Goal: Task Accomplishment & Management: Manage account settings

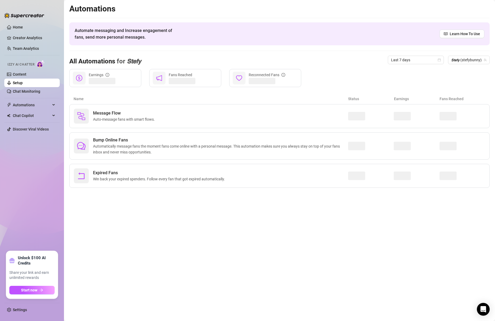
click at [23, 83] on link "Setup" at bounding box center [18, 83] width 10 height 4
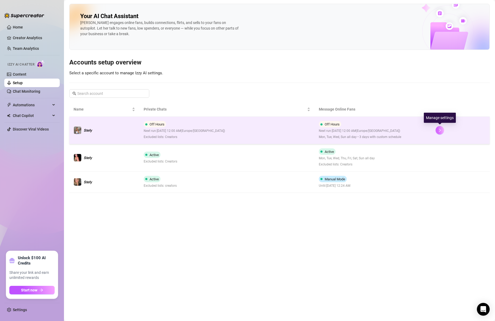
click at [444, 129] on button "button" at bounding box center [440, 130] width 9 height 9
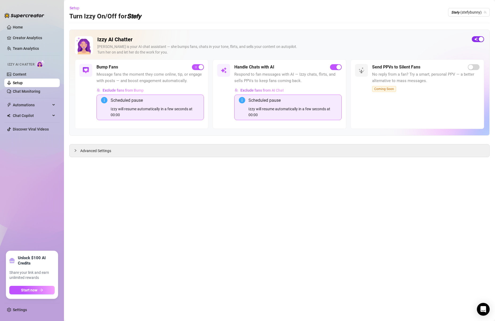
click at [479, 40] on div "button" at bounding box center [481, 39] width 5 height 5
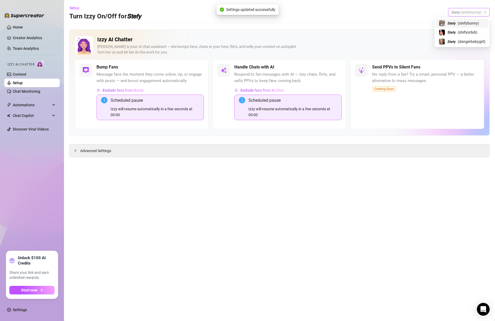
click at [468, 11] on span "𝙎𝙩𝙚𝙛𝙮 (stefybunny)" at bounding box center [469, 12] width 35 height 8
click at [458, 29] on div "𝙎𝙩𝙚𝙛𝙮 ( stefysclub )" at bounding box center [462, 32] width 47 height 6
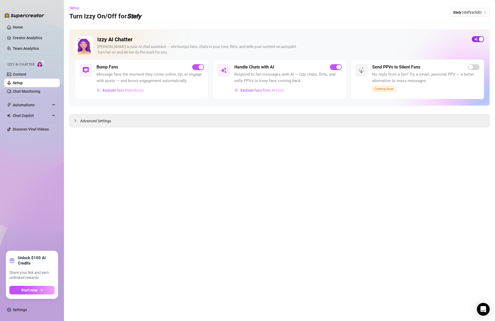
click at [479, 38] on div "button" at bounding box center [481, 39] width 5 height 5
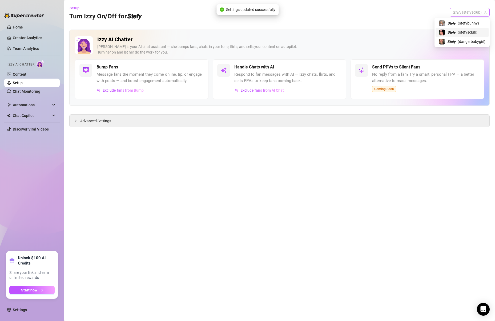
click at [461, 15] on span "𝙎𝙩𝙚𝙛𝙮 (stefysclub)" at bounding box center [470, 12] width 34 height 8
click at [452, 42] on span "𝙎𝙩𝙚𝙛𝙮" at bounding box center [452, 42] width 8 height 6
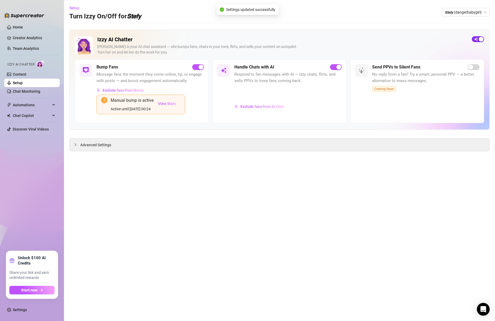
click at [478, 41] on span "button" at bounding box center [478, 39] width 12 height 6
